Goal: Find specific page/section: Find specific page/section

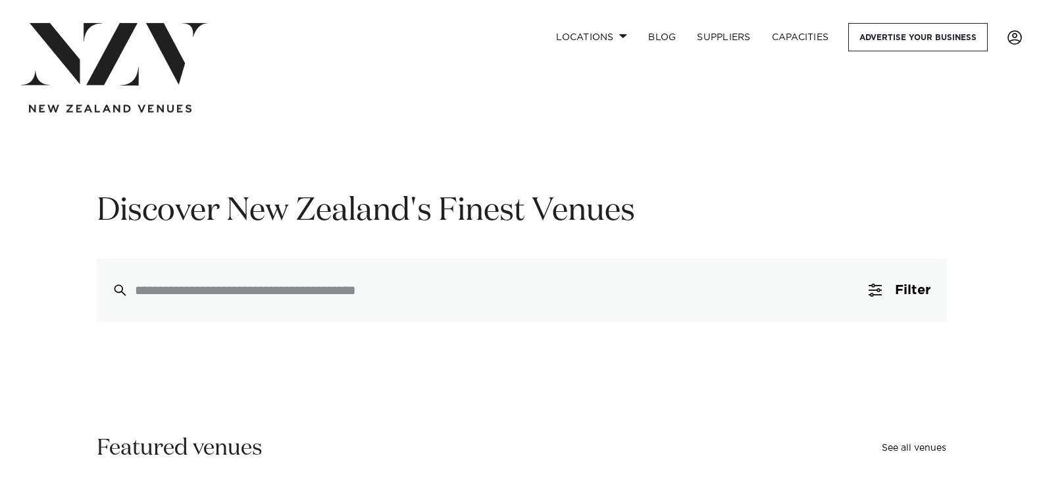
click at [1007, 38] on span at bounding box center [1014, 37] width 14 height 14
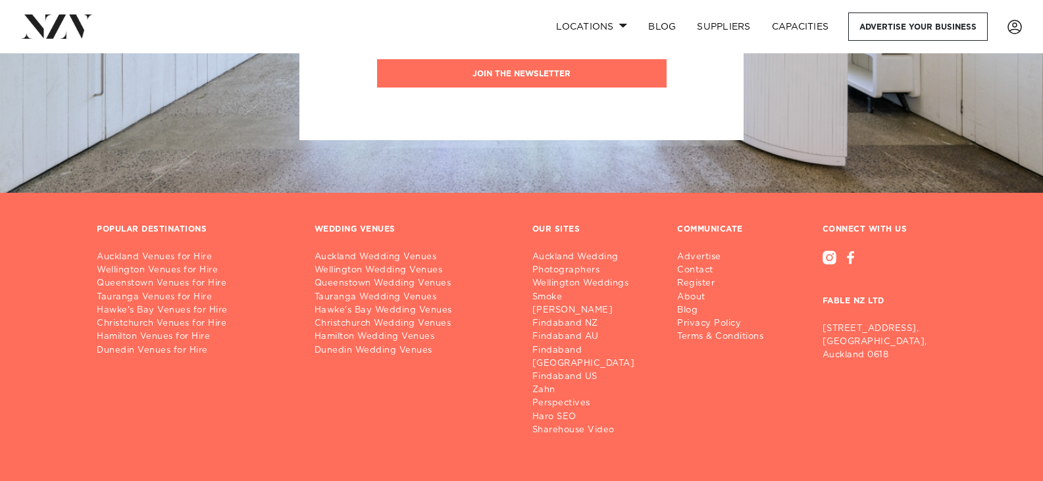
scroll to position [743, 0]
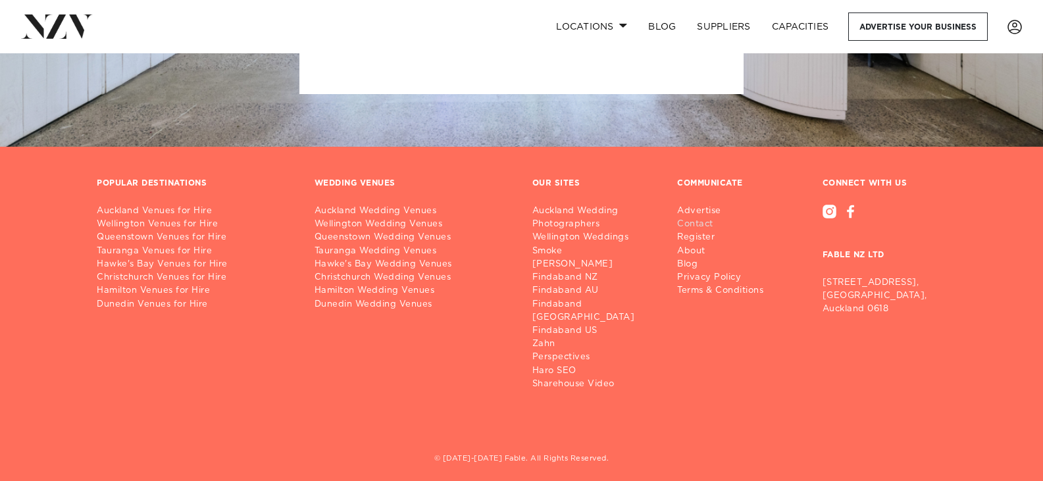
click at [700, 224] on link "Contact" at bounding box center [725, 224] width 97 height 13
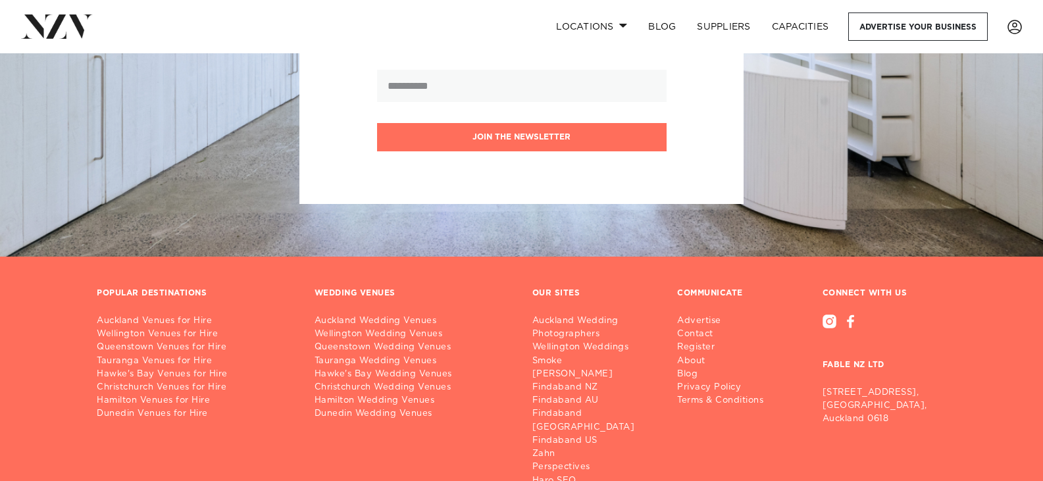
scroll to position [883, 0]
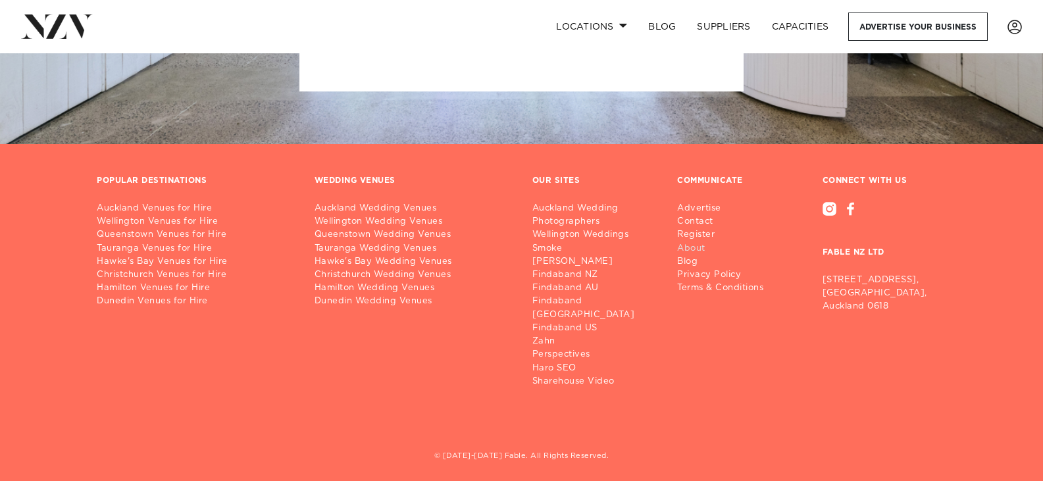
click at [694, 253] on link "About" at bounding box center [725, 248] width 97 height 13
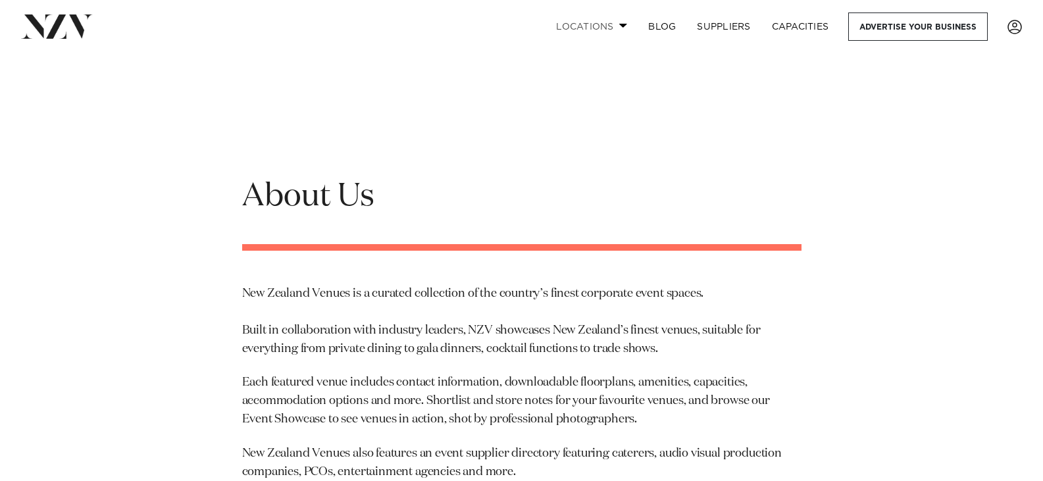
click at [608, 26] on link "Locations" at bounding box center [591, 26] width 92 height 28
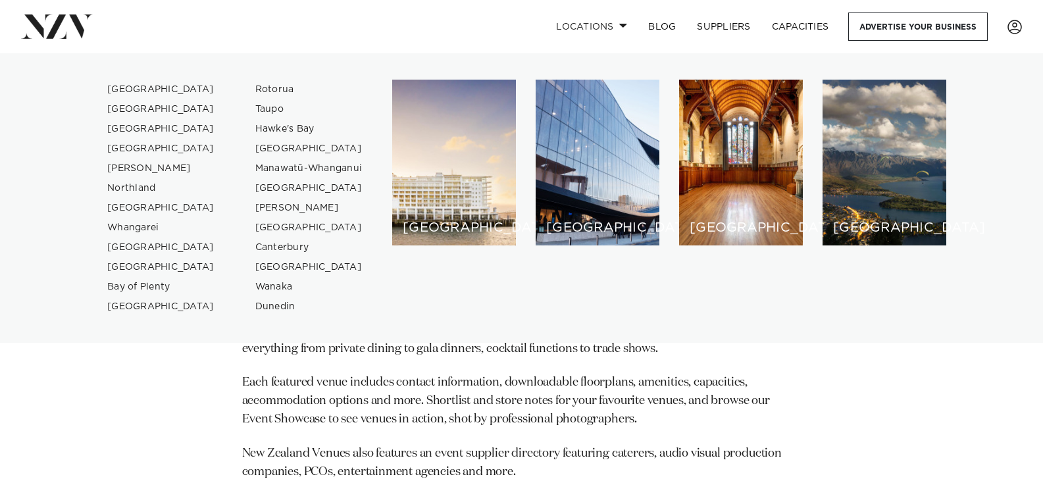
click at [394, 360] on div "About Us New Zealand Venues is a curated collection of the country’s finest cor…" at bounding box center [522, 354] width 580 height 491
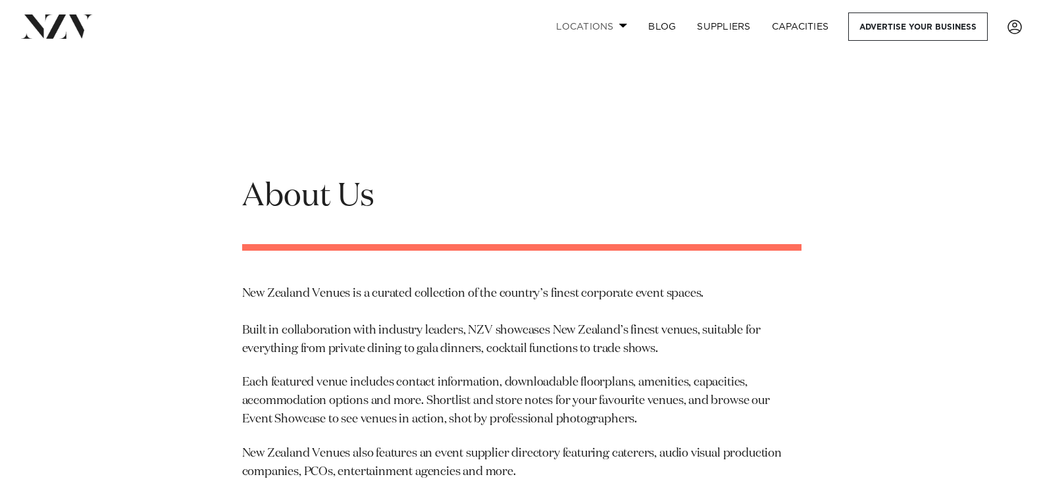
click at [599, 27] on link "Locations" at bounding box center [591, 26] width 92 height 28
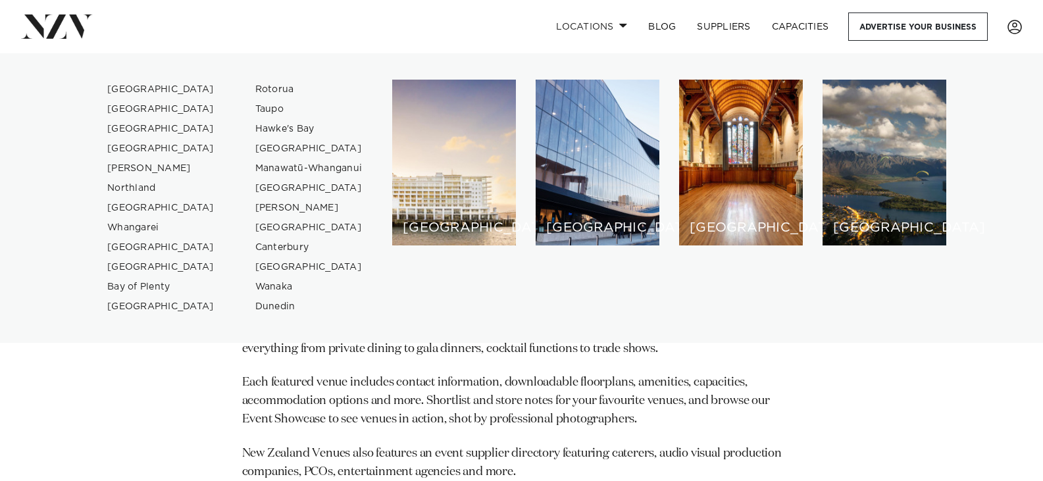
drag, startPoint x: 811, startPoint y: 368, endPoint x: 766, endPoint y: 376, distance: 45.4
click at [810, 368] on div "About Us New Zealand Venues is a curated collection of the country’s finest cor…" at bounding box center [522, 354] width 580 height 491
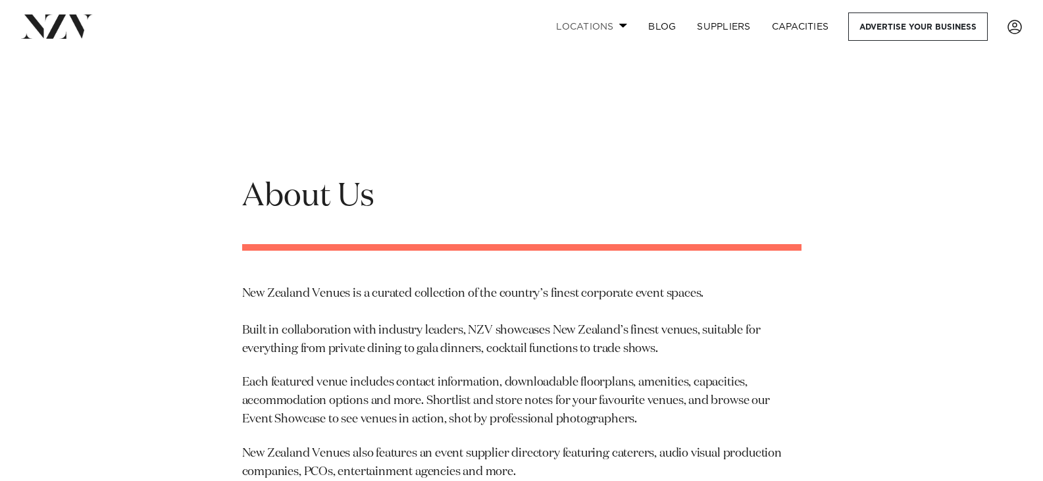
click at [593, 22] on link "Locations" at bounding box center [591, 26] width 92 height 28
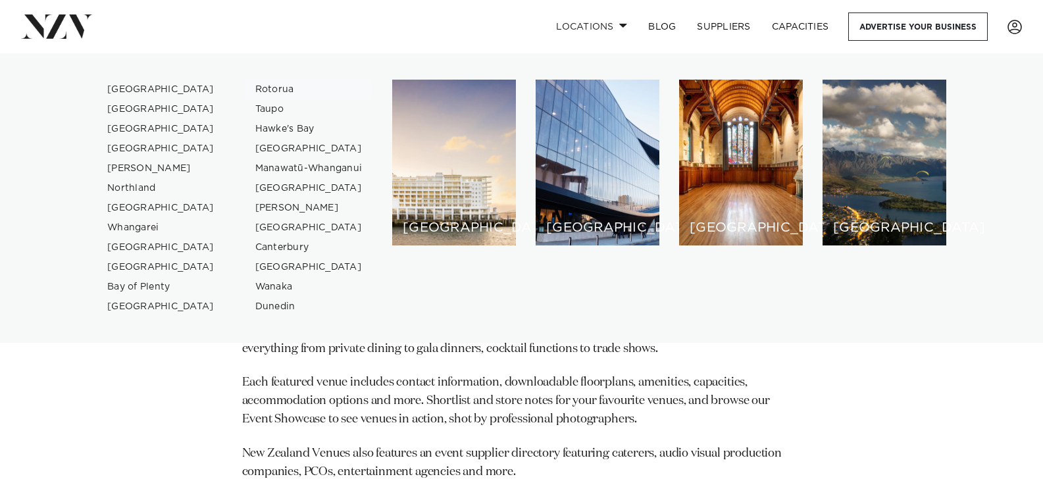
click at [270, 91] on link "Rotorua" at bounding box center [309, 90] width 128 height 20
